Goal: Transaction & Acquisition: Purchase product/service

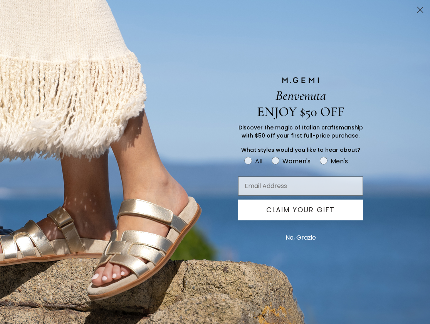
click at [414, 12] on circle "Close dialog" at bounding box center [420, 9] width 13 height 13
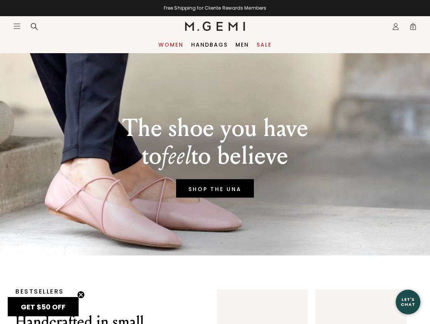
click at [164, 45] on link "Women" at bounding box center [170, 45] width 25 height 6
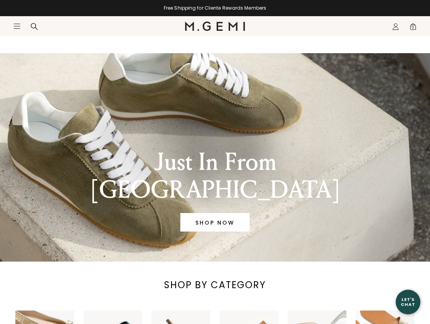
scroll to position [277, 0]
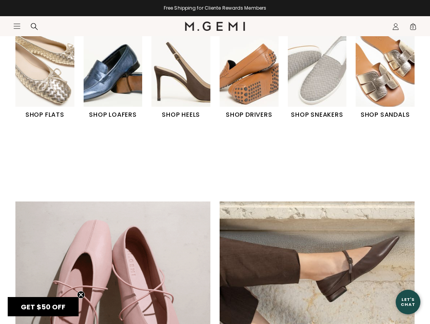
click at [29, 71] on img "1 / 6" at bounding box center [44, 71] width 59 height 74
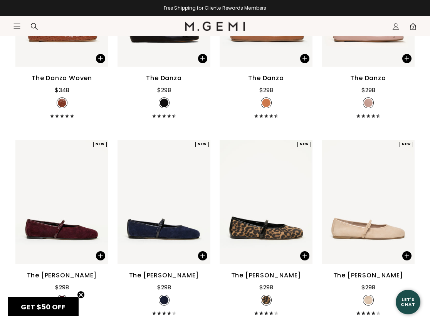
scroll to position [992, 0]
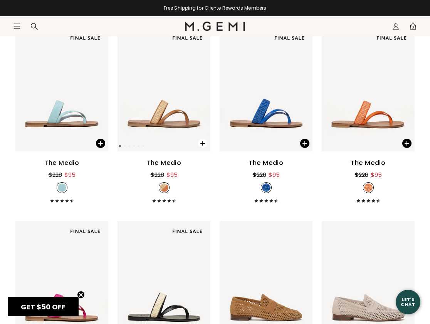
scroll to position [477, 0]
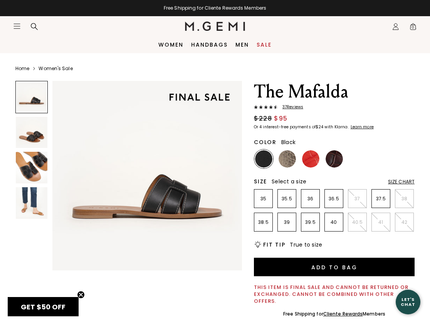
click at [33, 212] on img at bounding box center [32, 203] width 32 height 32
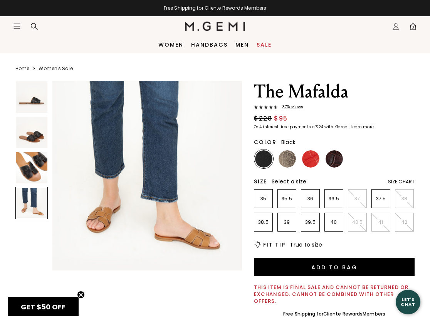
click at [34, 173] on img at bounding box center [32, 168] width 32 height 32
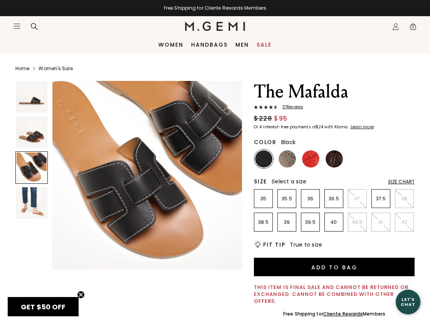
scroll to position [395, 0]
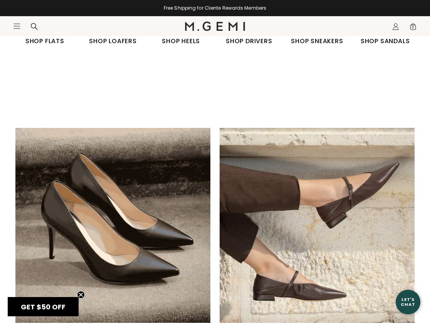
scroll to position [417, 0]
